Goal: Transaction & Acquisition: Book appointment/travel/reservation

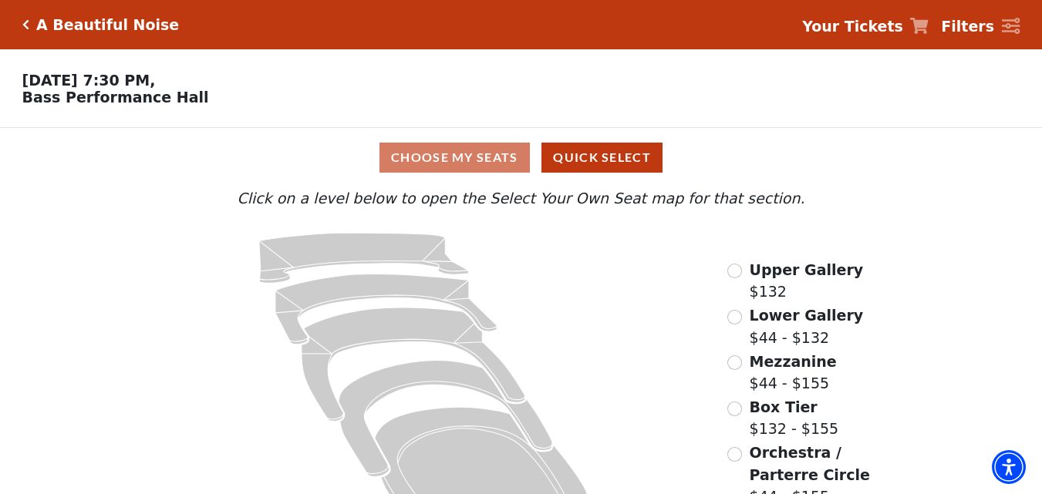
click at [821, 275] on span "Upper Gallery" at bounding box center [807, 269] width 114 height 17
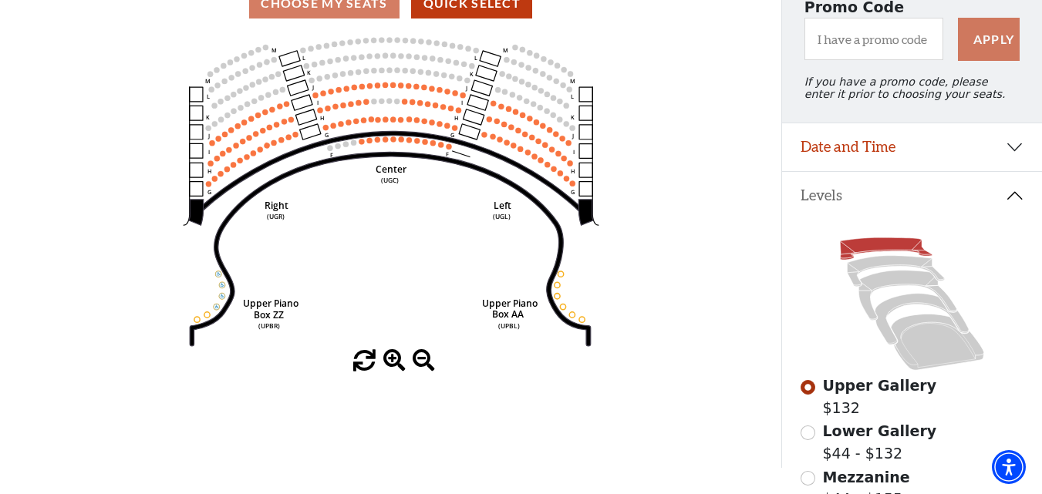
scroll to position [77, 0]
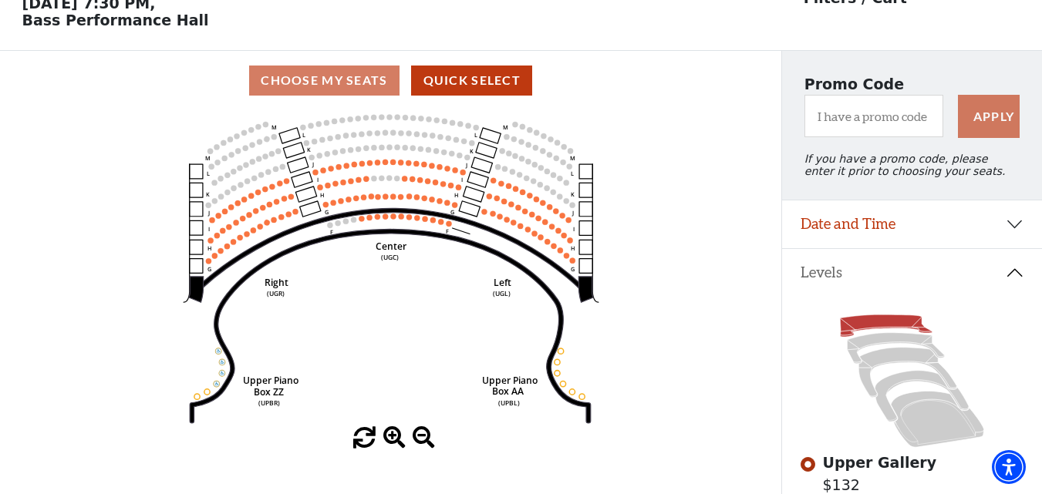
click at [397, 446] on span at bounding box center [394, 438] width 22 height 22
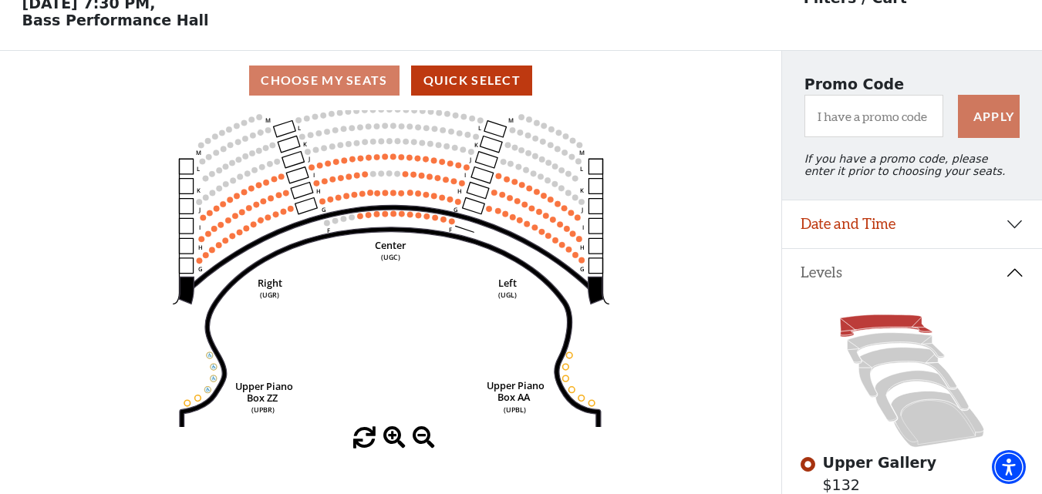
click at [397, 446] on span at bounding box center [394, 438] width 22 height 22
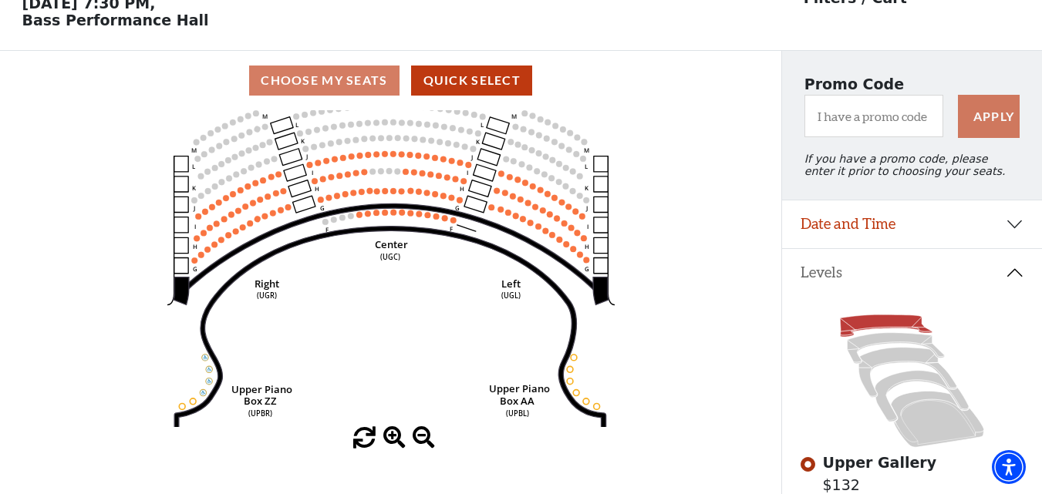
click at [397, 446] on span at bounding box center [394, 438] width 22 height 22
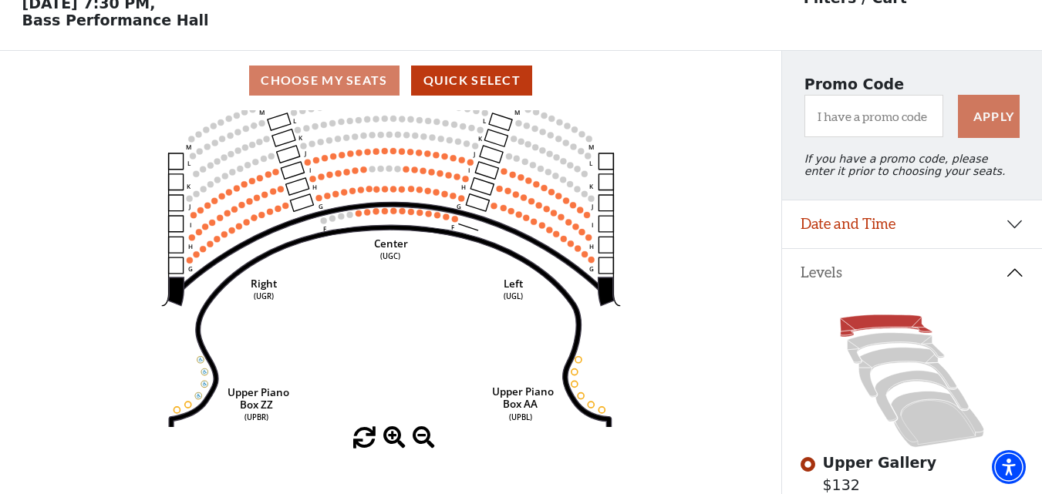
click at [397, 446] on span at bounding box center [394, 438] width 22 height 22
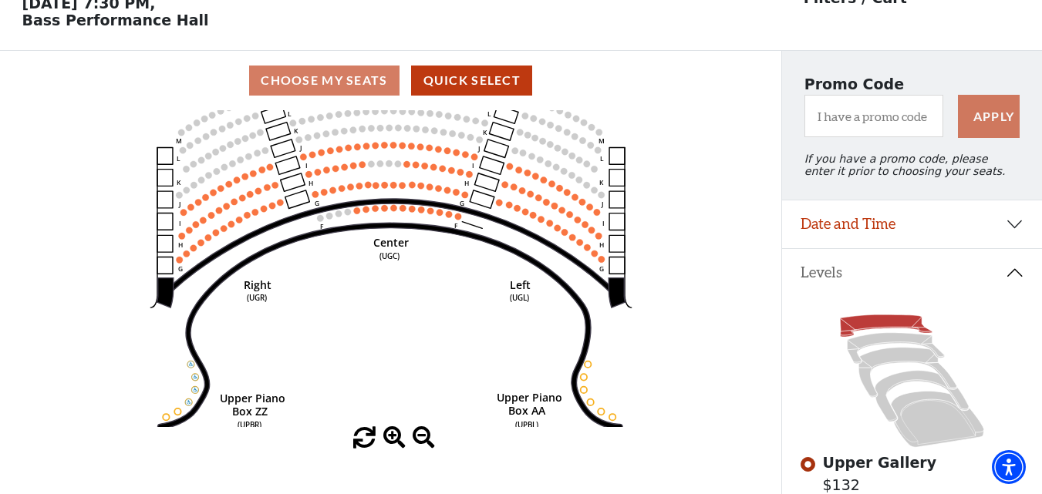
click at [397, 446] on span at bounding box center [394, 438] width 22 height 22
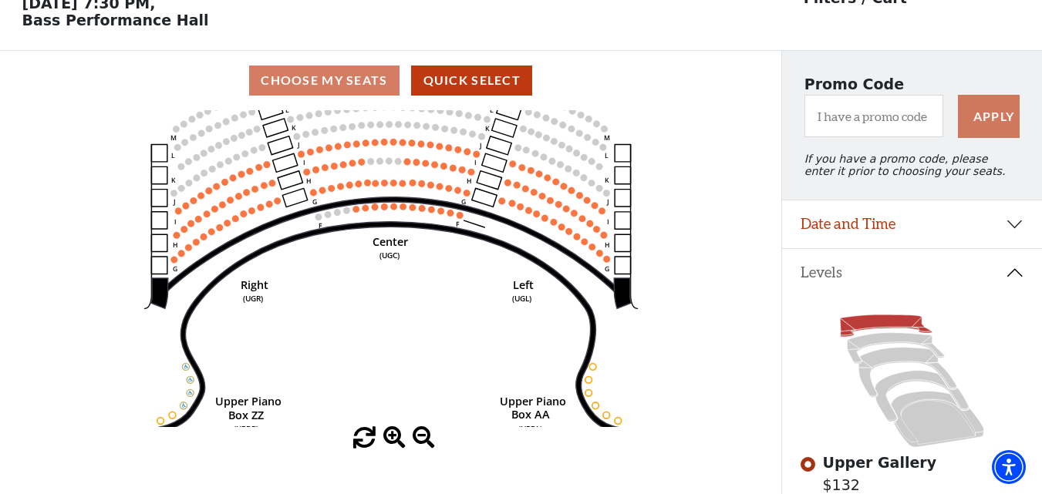
click at [397, 446] on span at bounding box center [394, 438] width 22 height 22
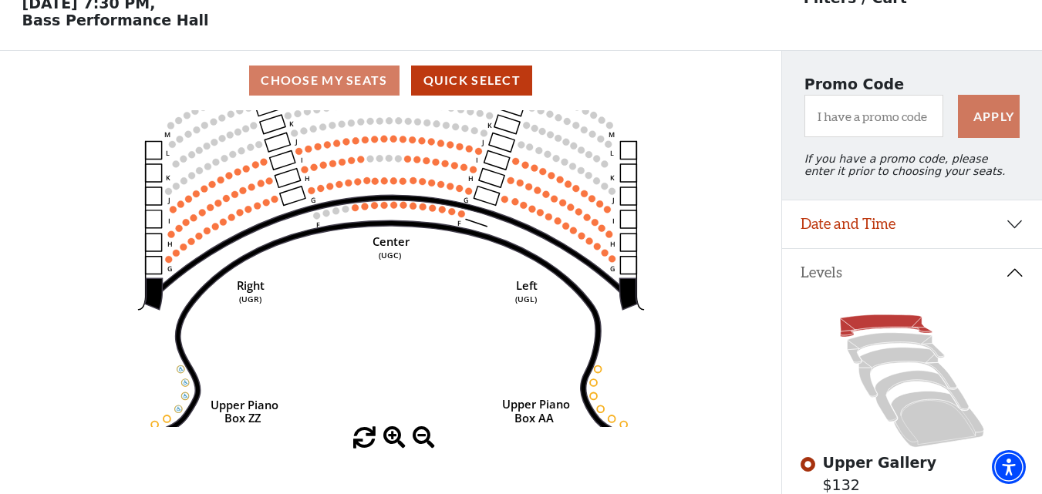
click at [397, 446] on span at bounding box center [394, 438] width 22 height 22
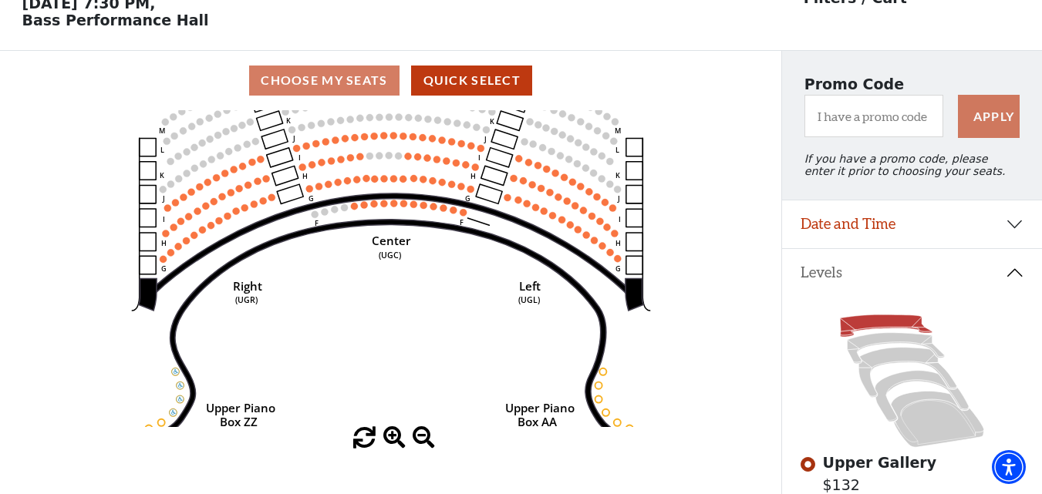
click at [397, 446] on span at bounding box center [394, 438] width 22 height 22
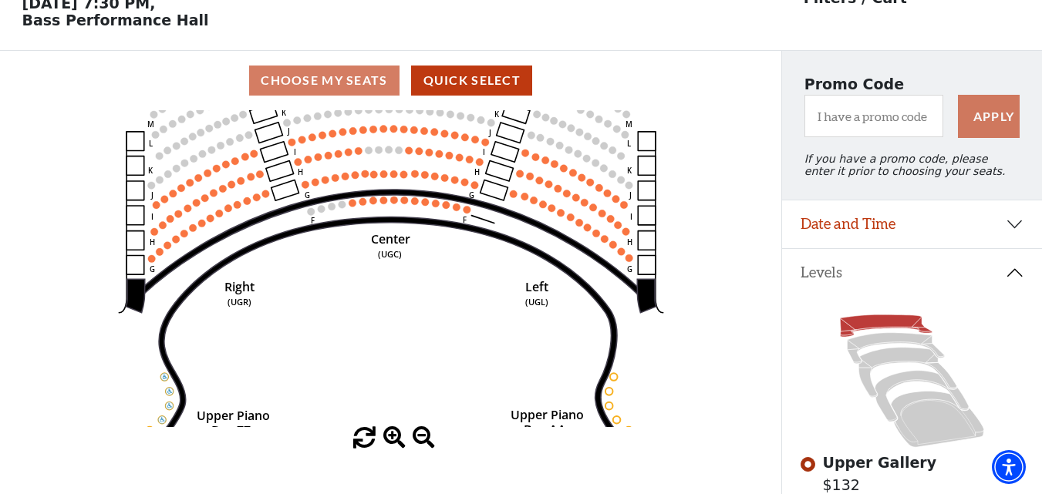
click at [397, 441] on span at bounding box center [394, 438] width 22 height 22
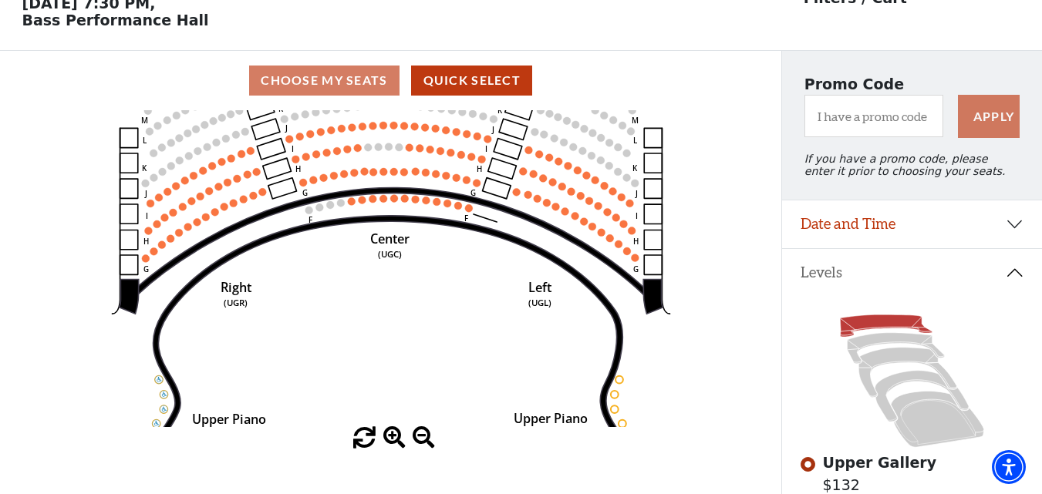
click at [397, 441] on span at bounding box center [394, 438] width 22 height 22
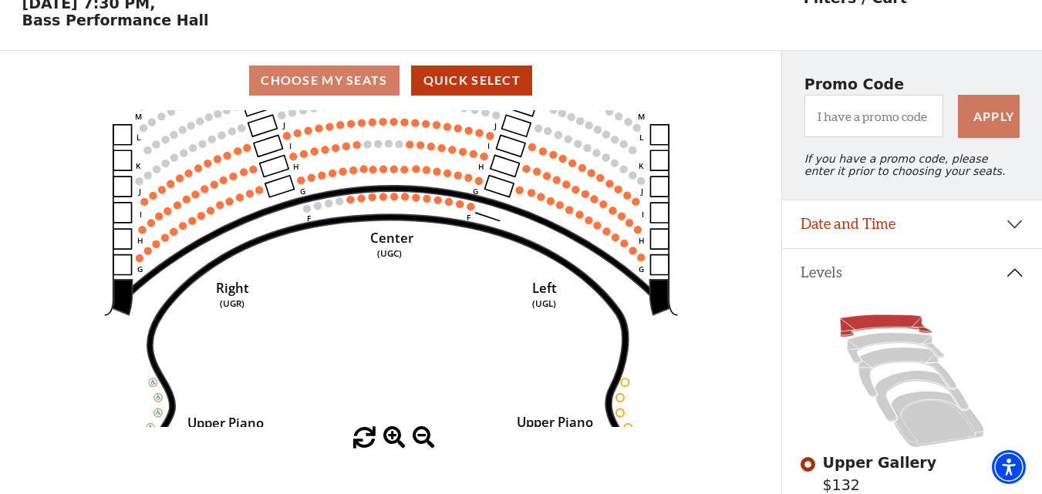
click at [397, 441] on span at bounding box center [394, 438] width 22 height 22
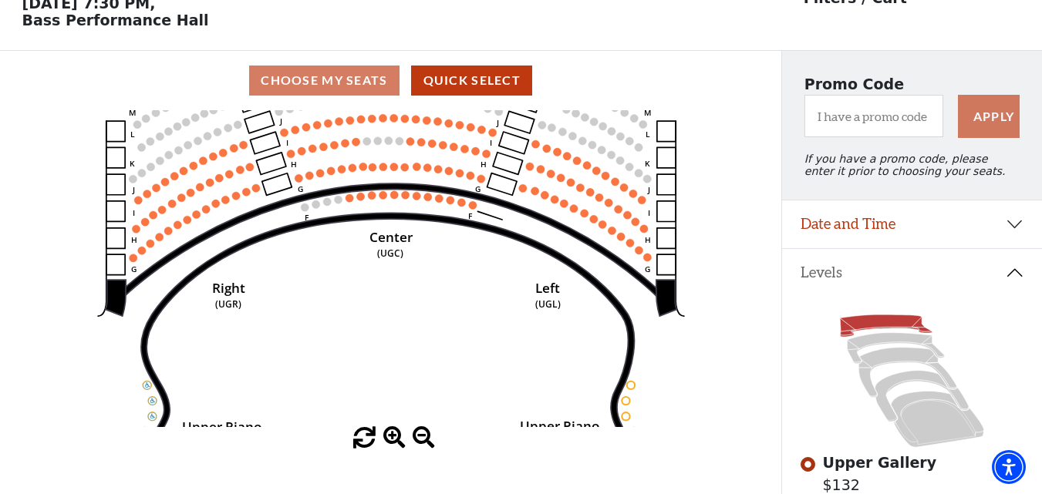
click at [396, 438] on span at bounding box center [394, 438] width 22 height 22
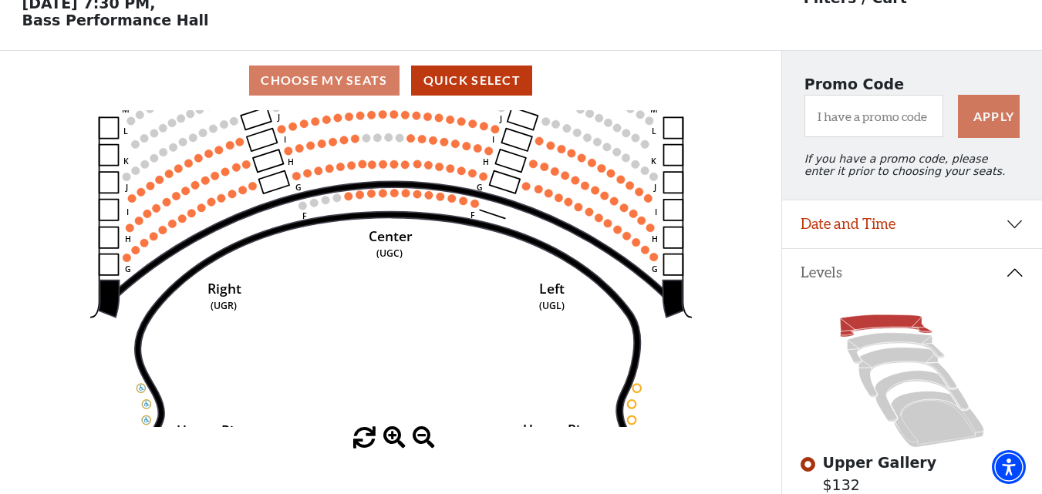
click at [396, 438] on span at bounding box center [394, 438] width 22 height 22
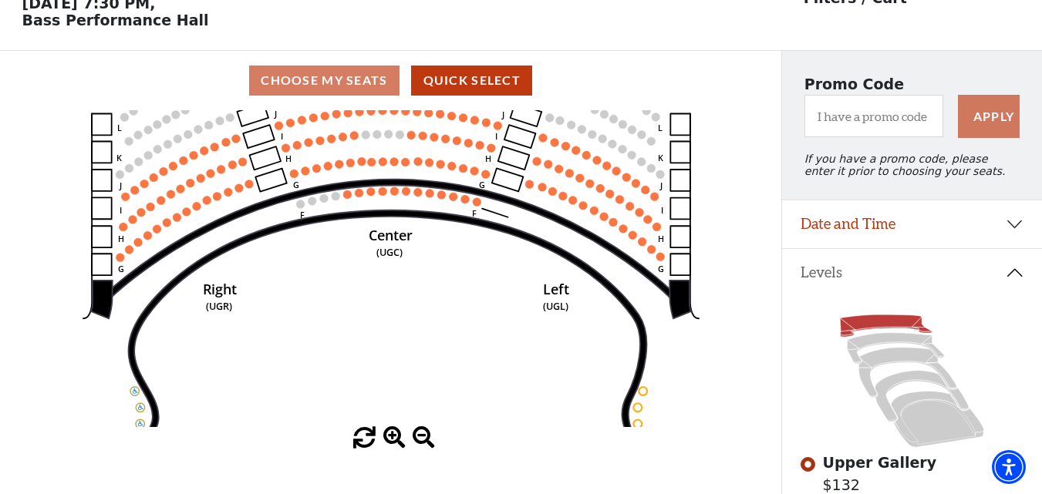
click at [396, 438] on span at bounding box center [394, 438] width 22 height 22
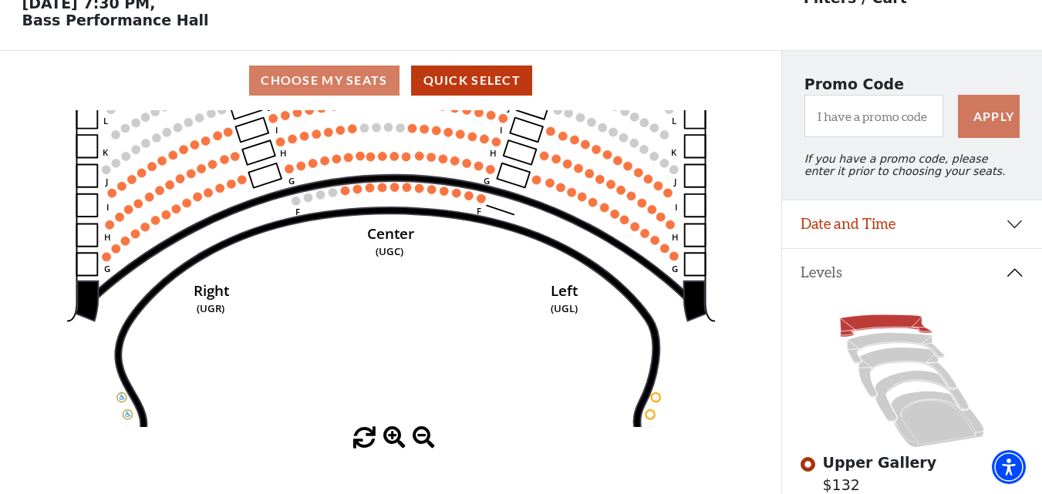
click at [396, 438] on span at bounding box center [394, 438] width 22 height 22
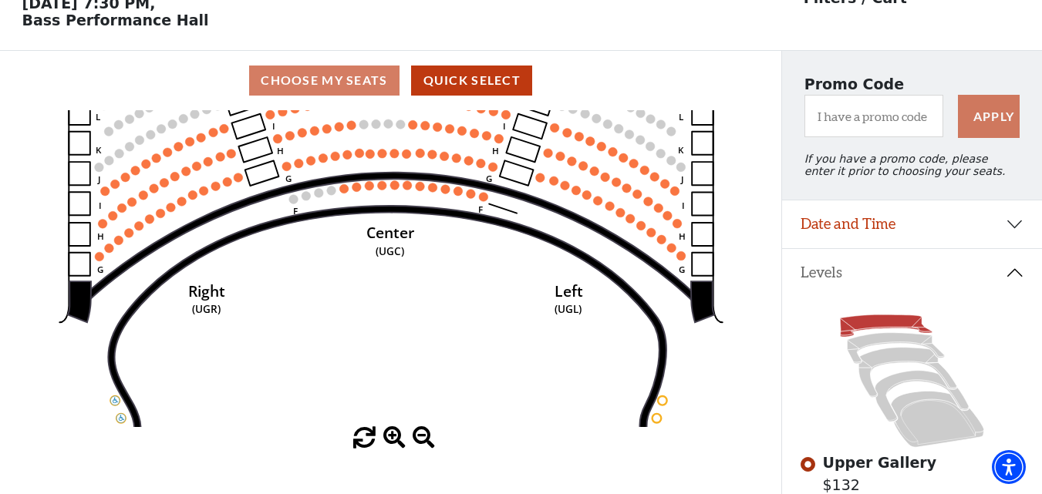
click at [396, 438] on span at bounding box center [394, 438] width 22 height 22
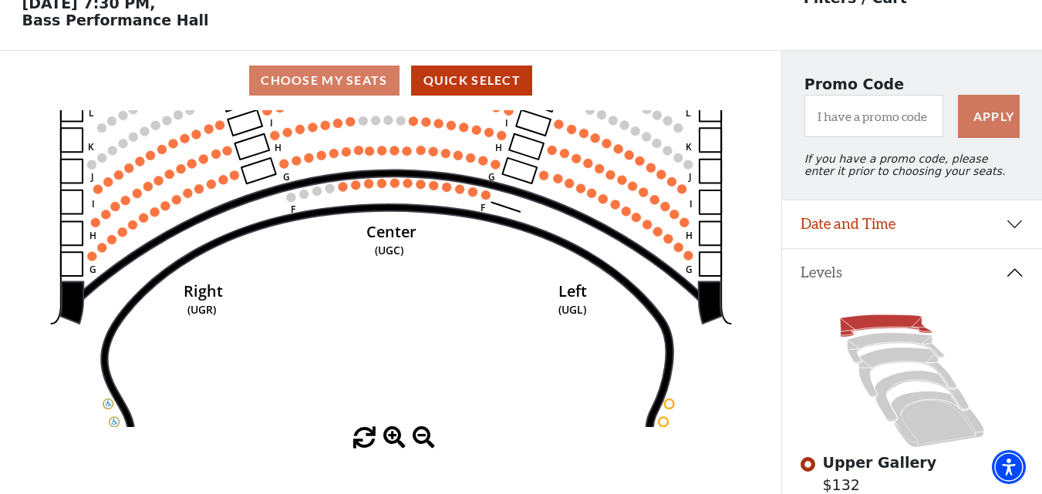
click at [396, 438] on span at bounding box center [394, 438] width 22 height 22
click at [396, 436] on span at bounding box center [394, 438] width 22 height 22
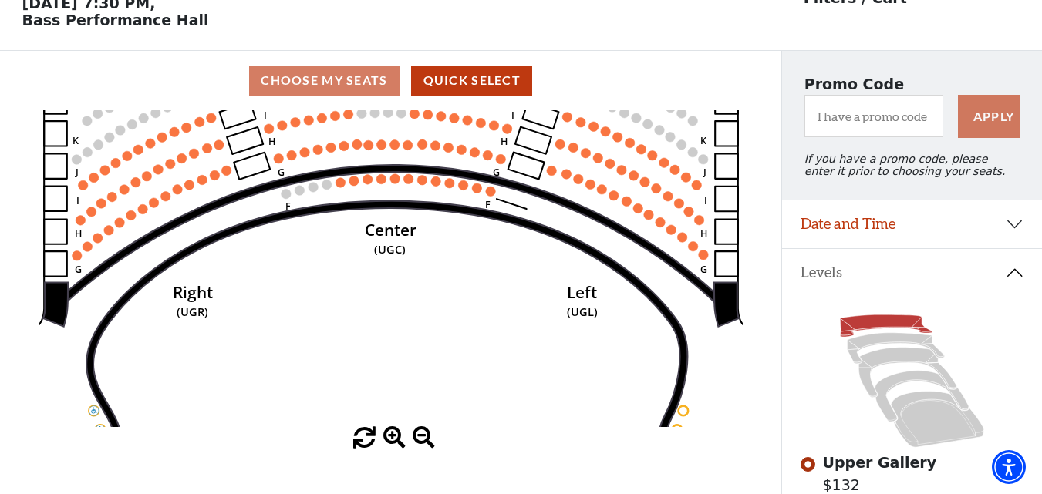
click at [396, 436] on span at bounding box center [394, 438] width 22 height 22
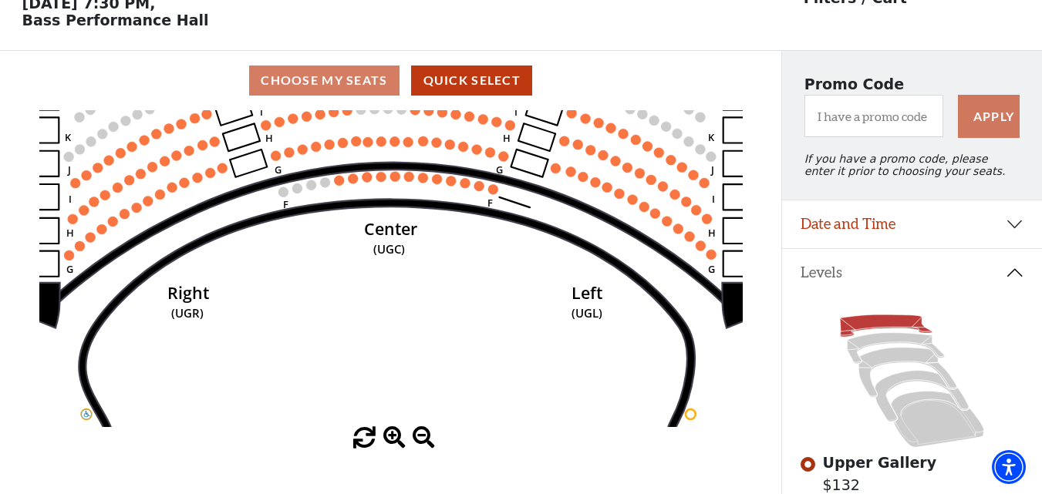
click at [396, 435] on span at bounding box center [394, 438] width 22 height 22
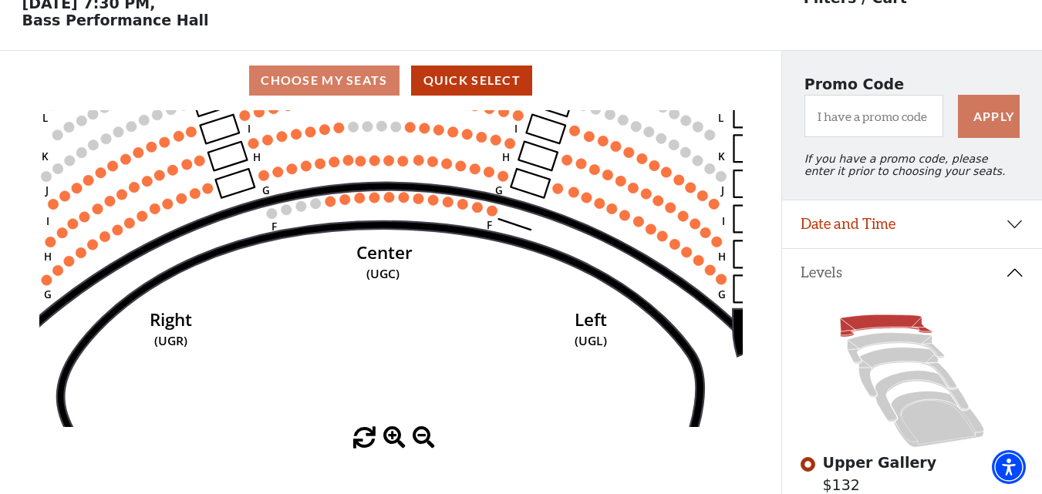
drag, startPoint x: 484, startPoint y: 251, endPoint x: 474, endPoint y: 396, distance: 144.5
click at [474, 396] on icon "Center (UGC) Right (UGR) Left (UGL) Upper Piano Box ZZ (UPBR) Upper Piano Box A…" at bounding box center [390, 268] width 703 height 317
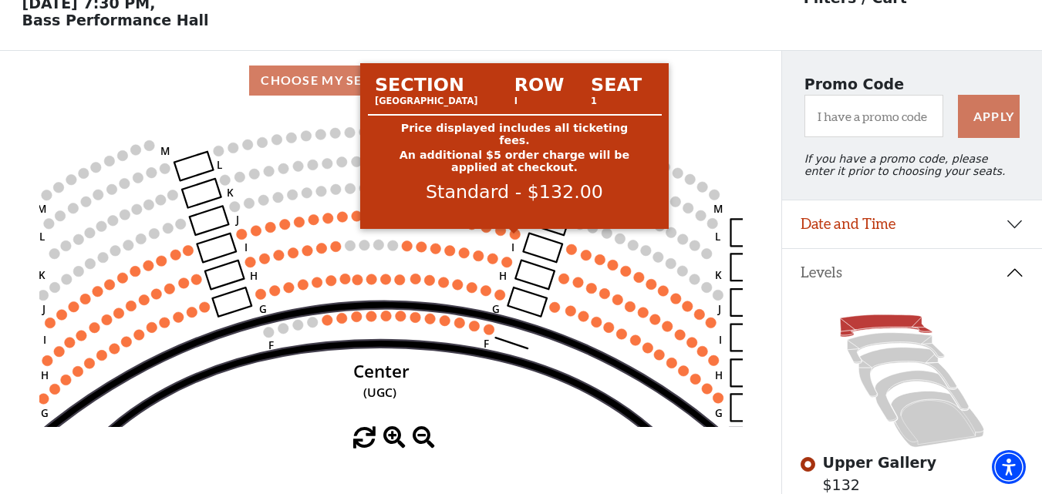
click at [514, 239] on circle at bounding box center [515, 234] width 10 height 10
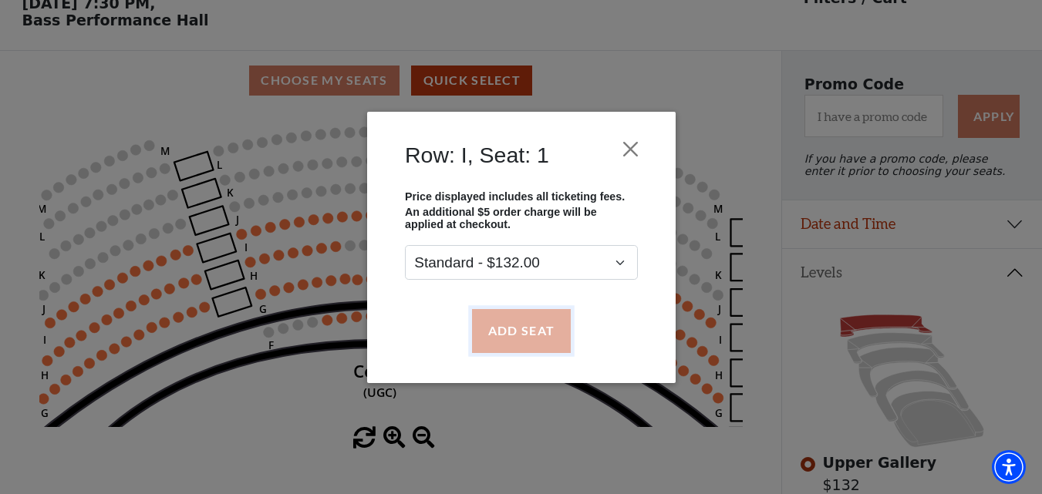
click at [524, 329] on button "Add Seat" at bounding box center [520, 330] width 99 height 43
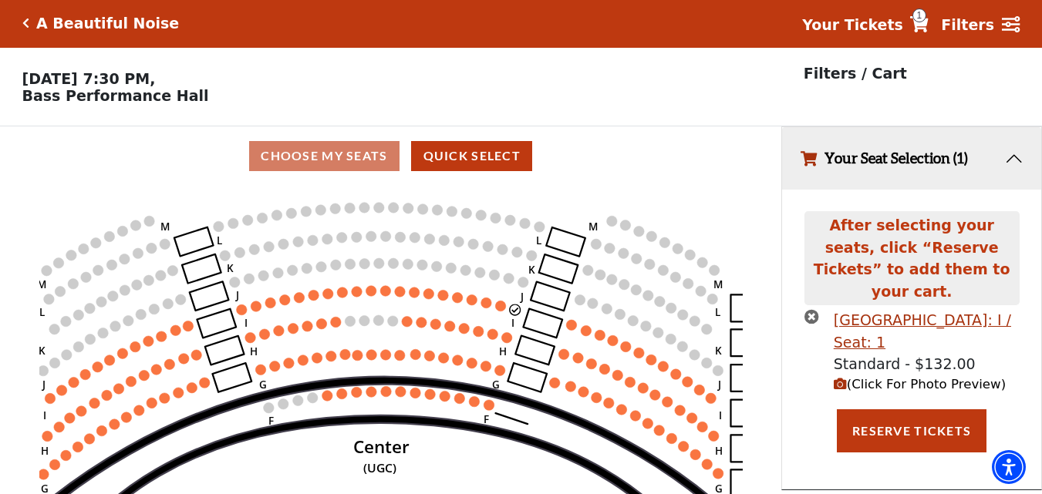
scroll to position [0, 0]
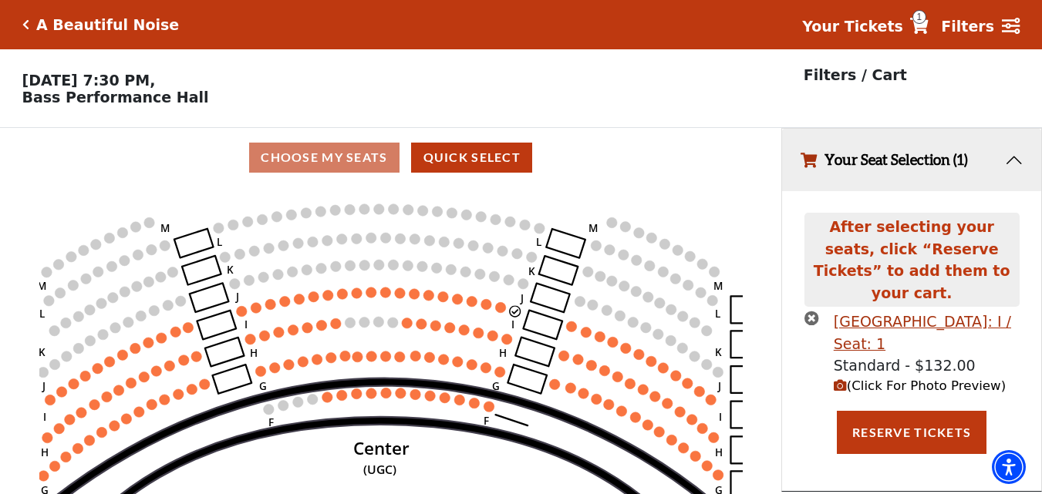
click at [499, 312] on circle at bounding box center [500, 307] width 10 height 10
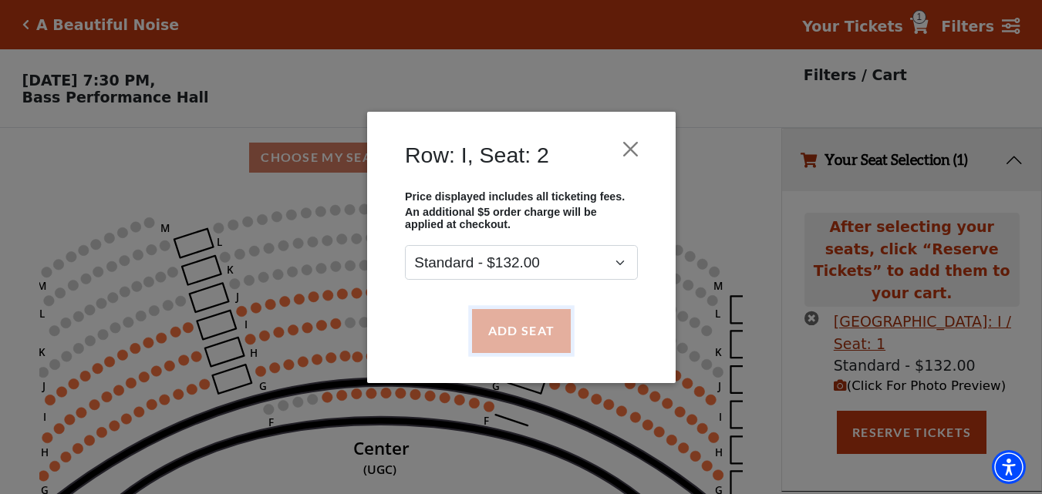
click at [514, 331] on button "Add Seat" at bounding box center [520, 330] width 99 height 43
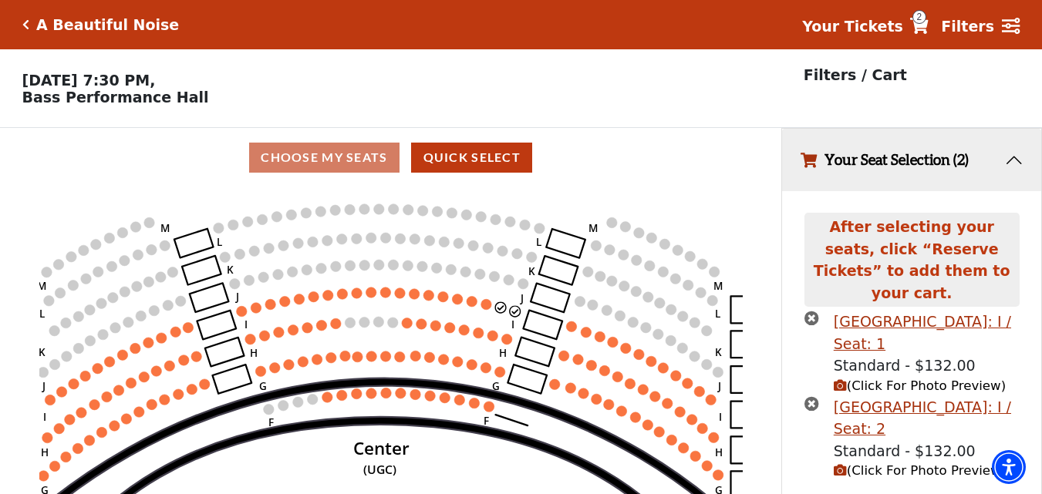
scroll to position [29, 0]
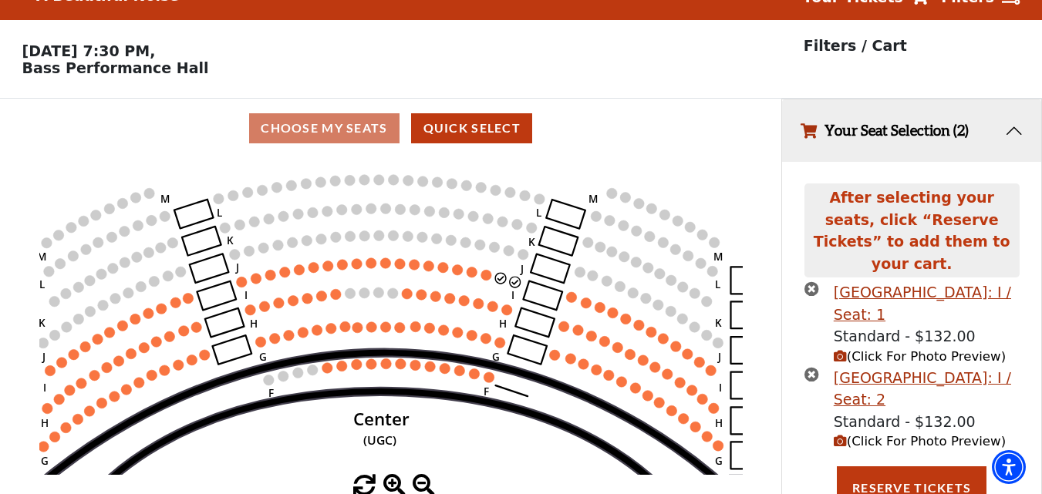
click at [490, 278] on circle at bounding box center [485, 275] width 10 height 10
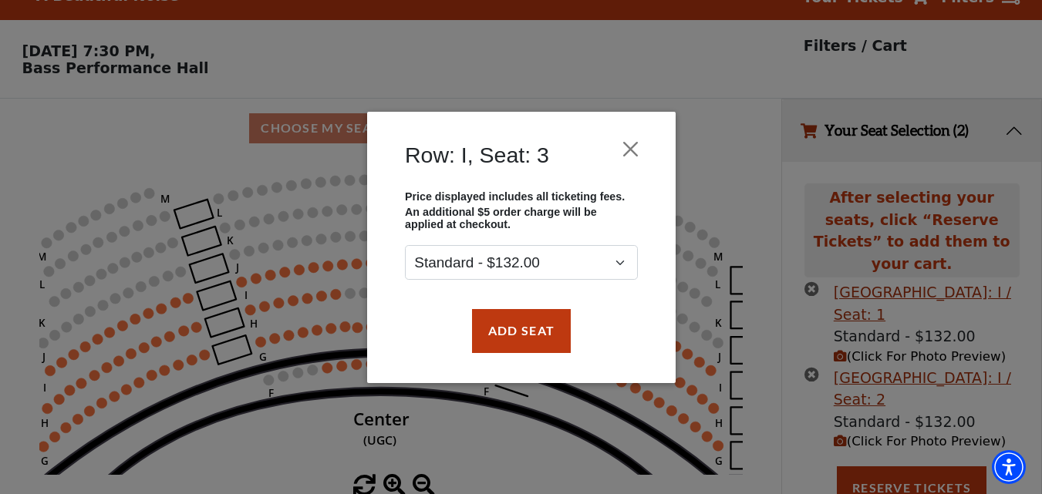
drag, startPoint x: 504, startPoint y: 298, endPoint x: 505, endPoint y: 308, distance: 10.1
click at [504, 302] on div "Add Seat" at bounding box center [521, 331] width 262 height 72
click at [507, 315] on button "Add Seat" at bounding box center [520, 330] width 99 height 43
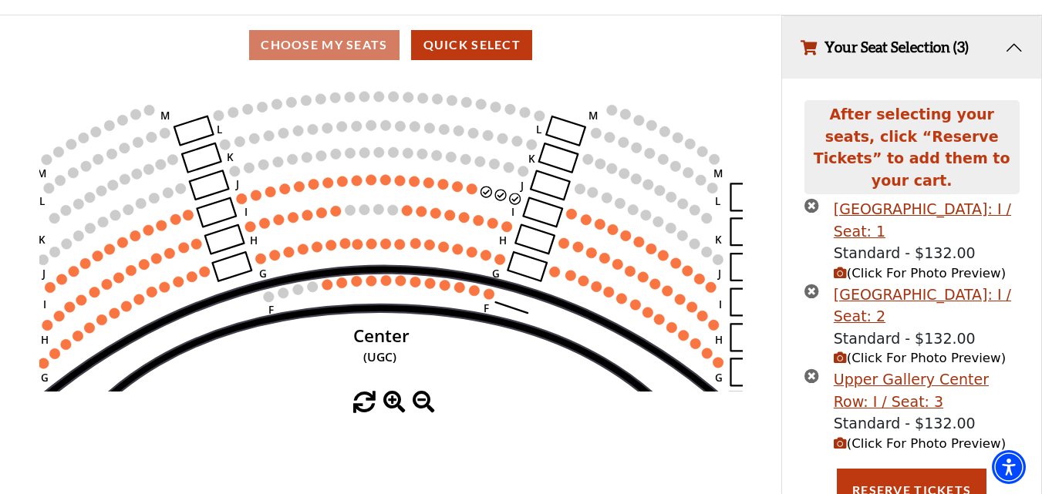
scroll to position [115, 0]
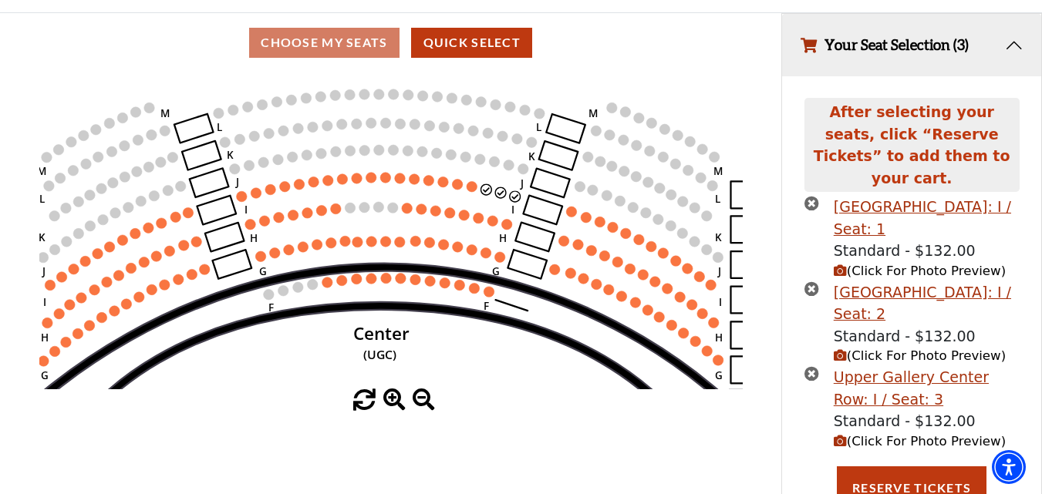
click at [468, 191] on circle at bounding box center [472, 186] width 10 height 10
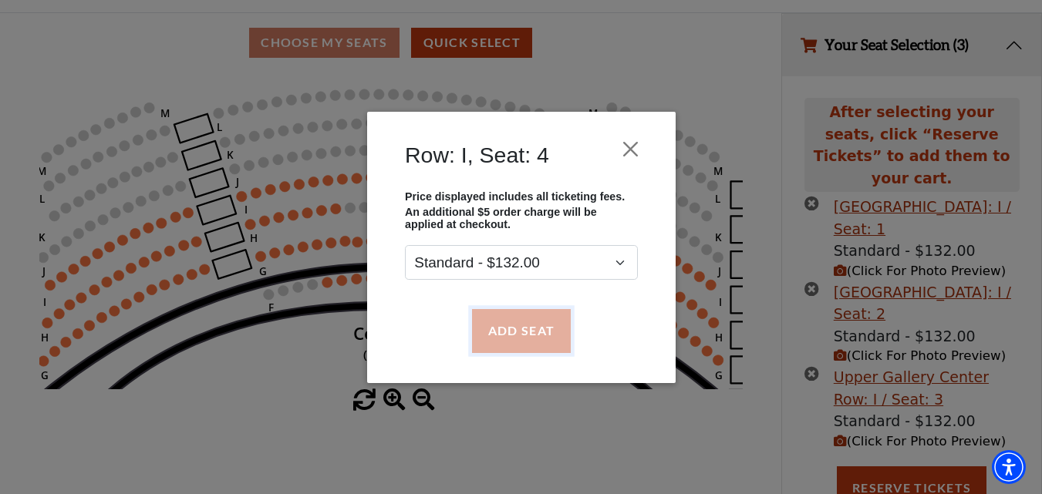
click at [507, 317] on button "Add Seat" at bounding box center [520, 330] width 99 height 43
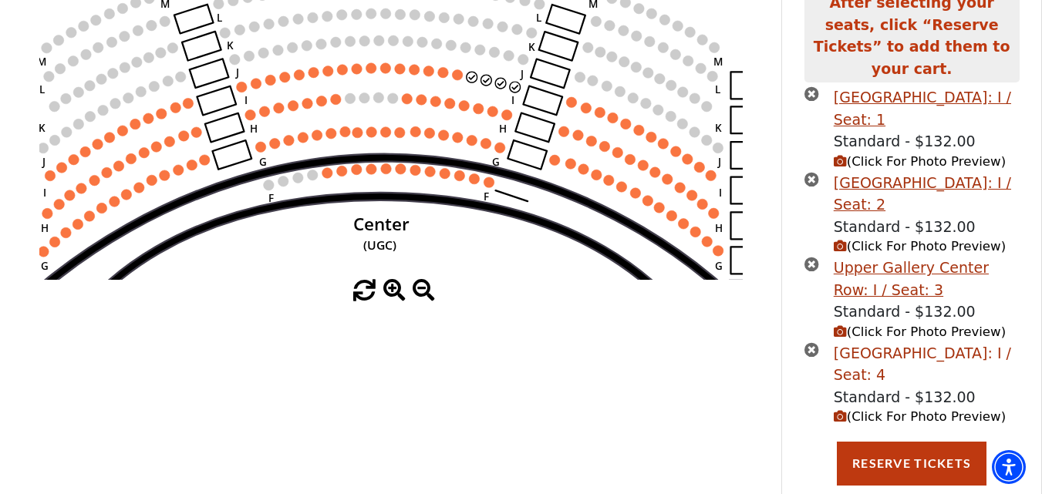
scroll to position [238, 0]
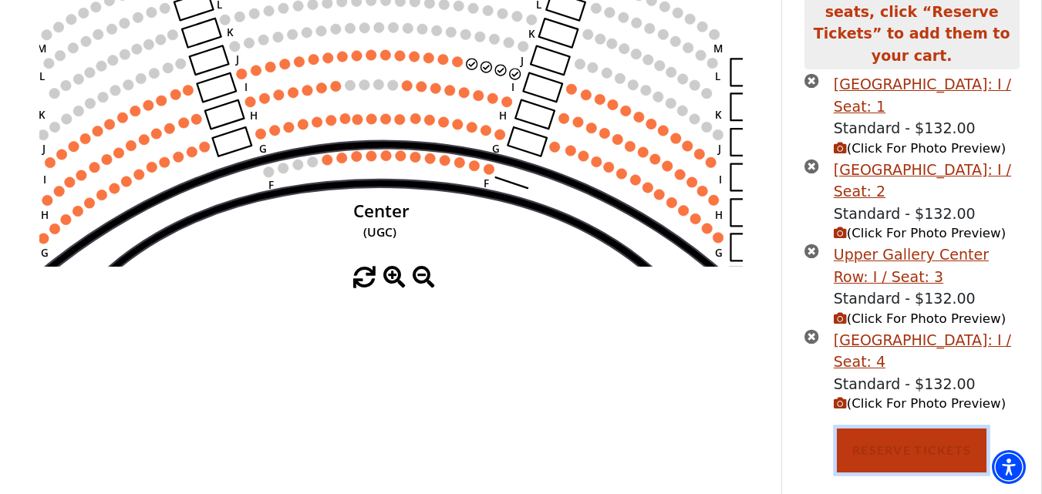
click at [911, 429] on button "Reserve Tickets" at bounding box center [912, 450] width 150 height 43
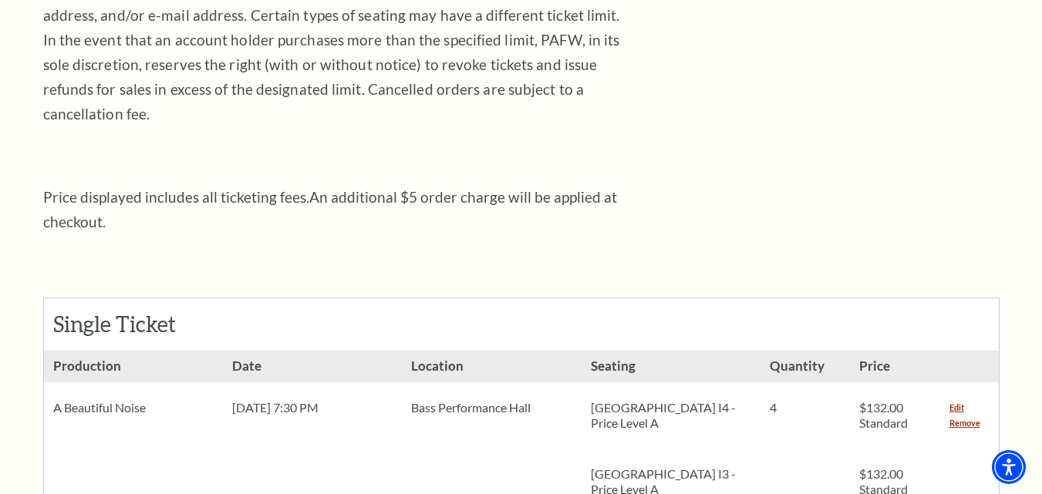
scroll to position [463, 0]
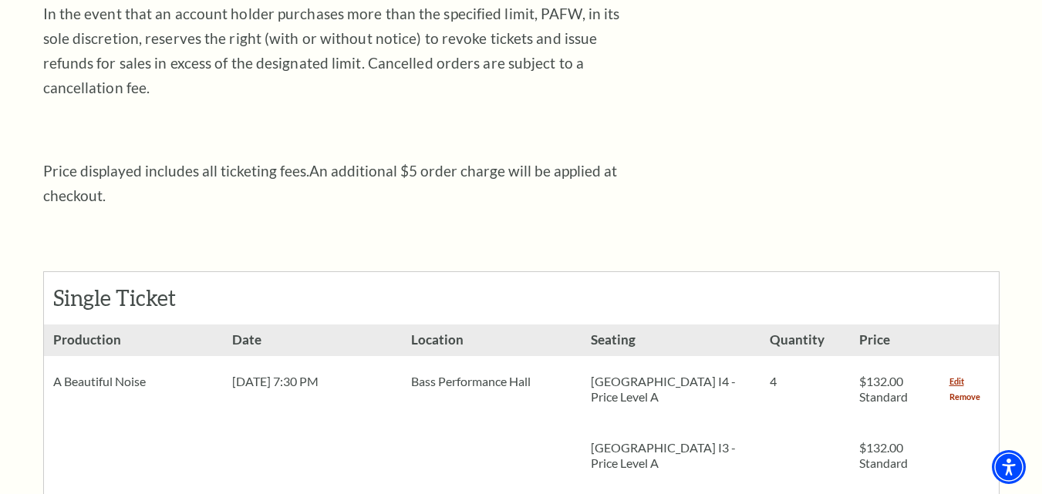
click at [969, 389] on link "Remove" at bounding box center [964, 396] width 31 height 15
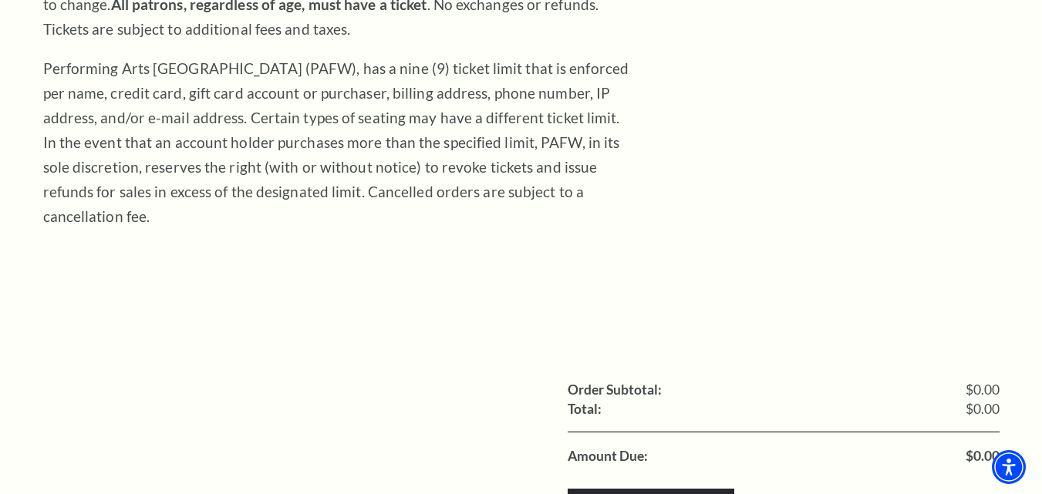
scroll to position [308, 0]
